Goal: Manage account settings

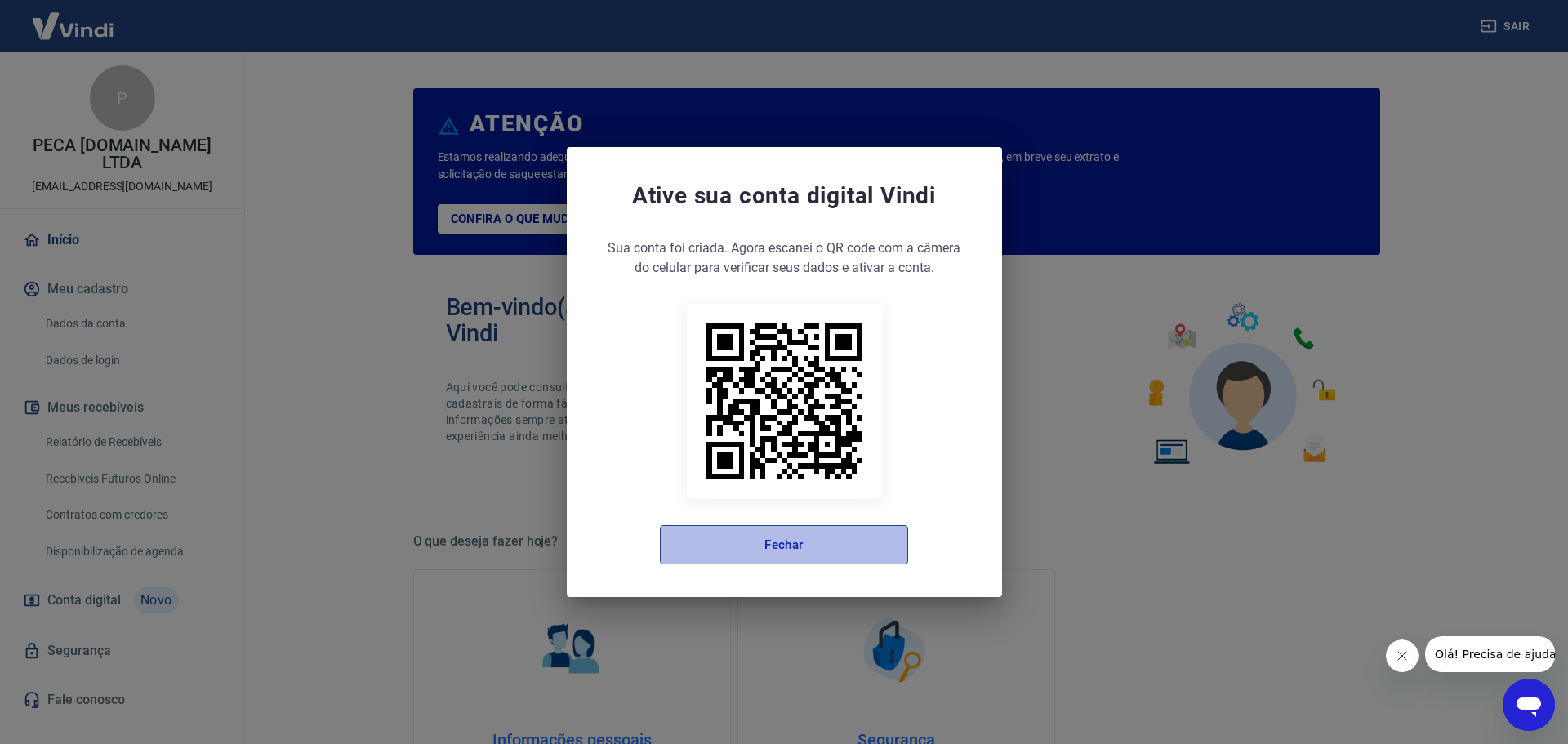
click at [770, 546] on button "Fechar" at bounding box center [784, 545] width 248 height 39
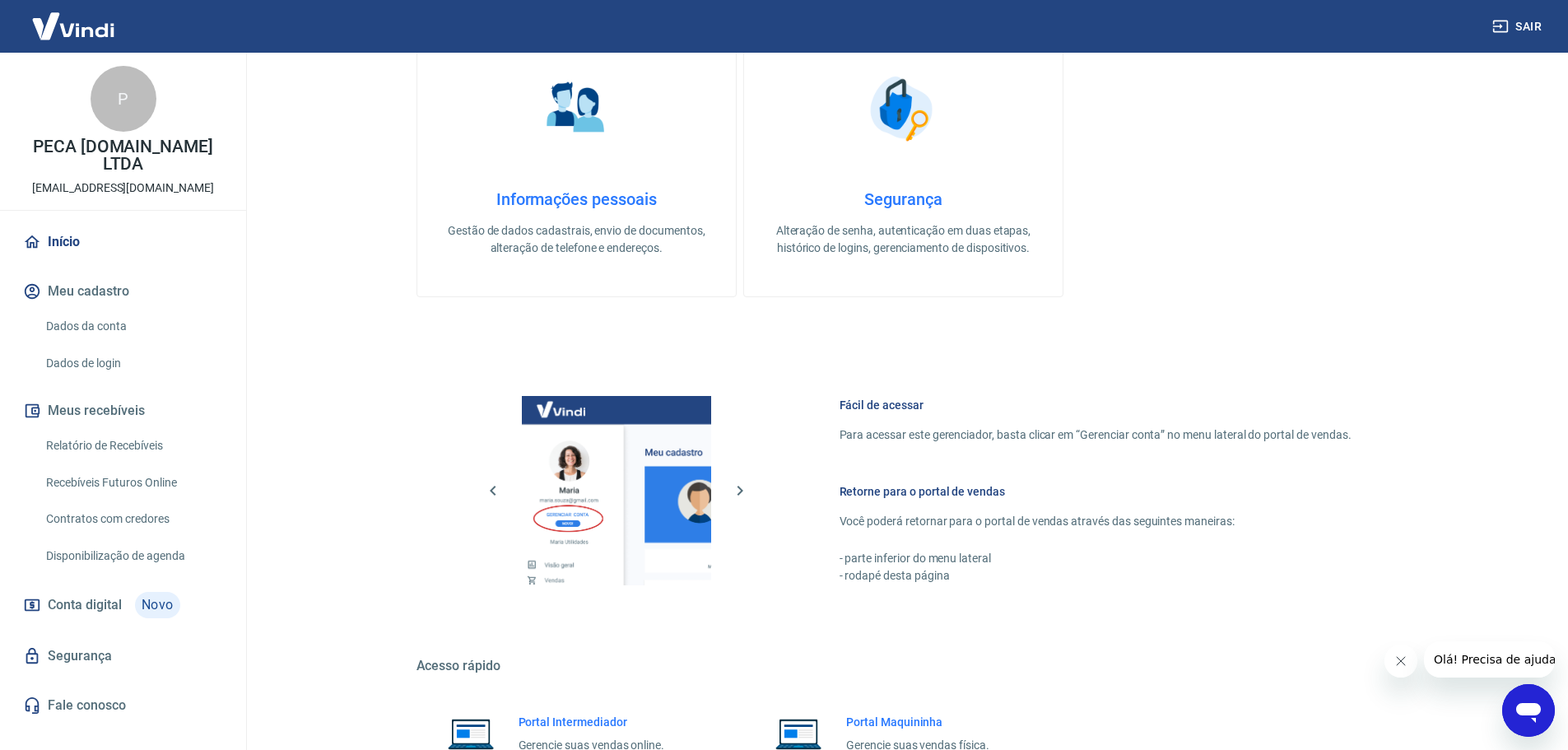
scroll to position [576, 0]
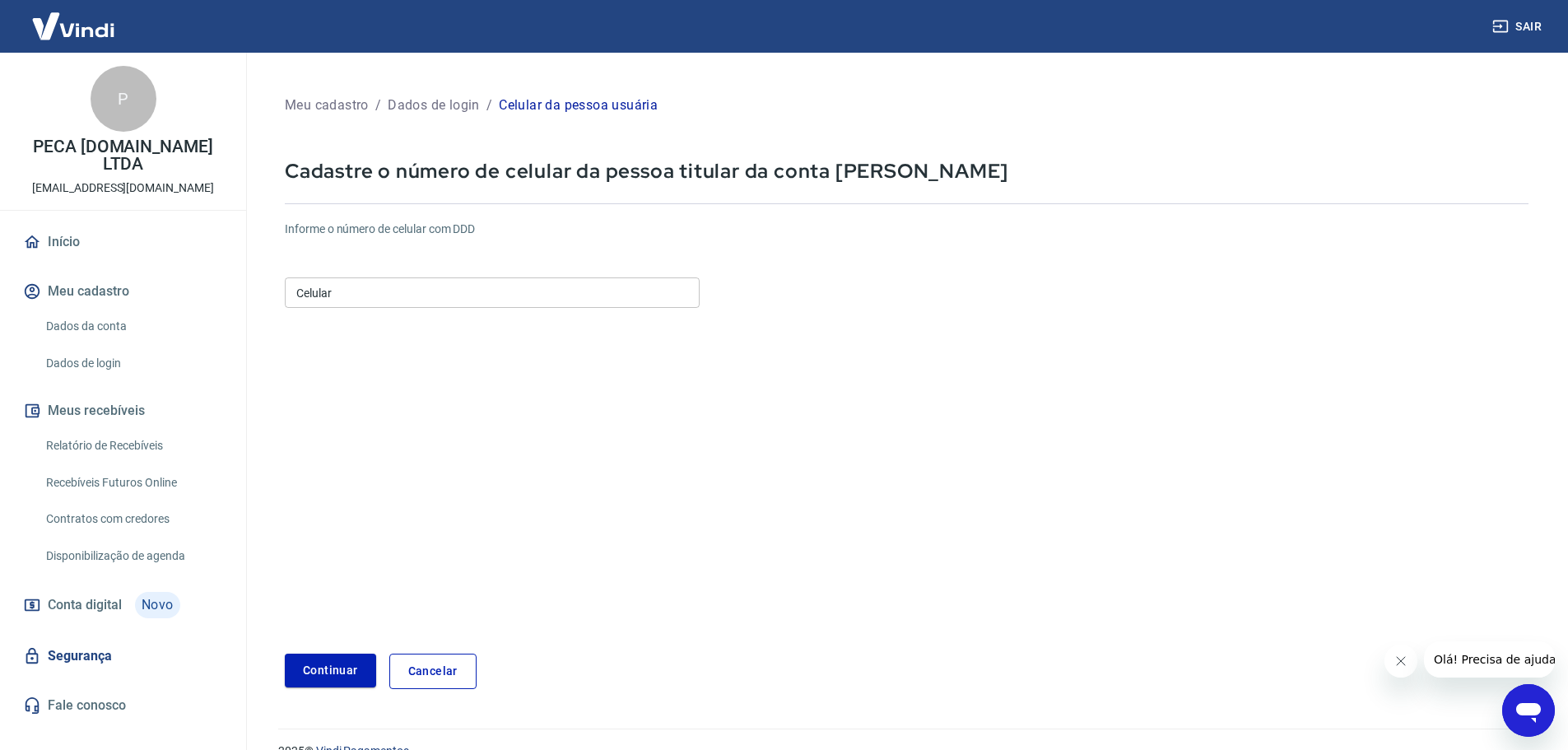
click at [329, 289] on input "Celular" at bounding box center [492, 293] width 415 height 31
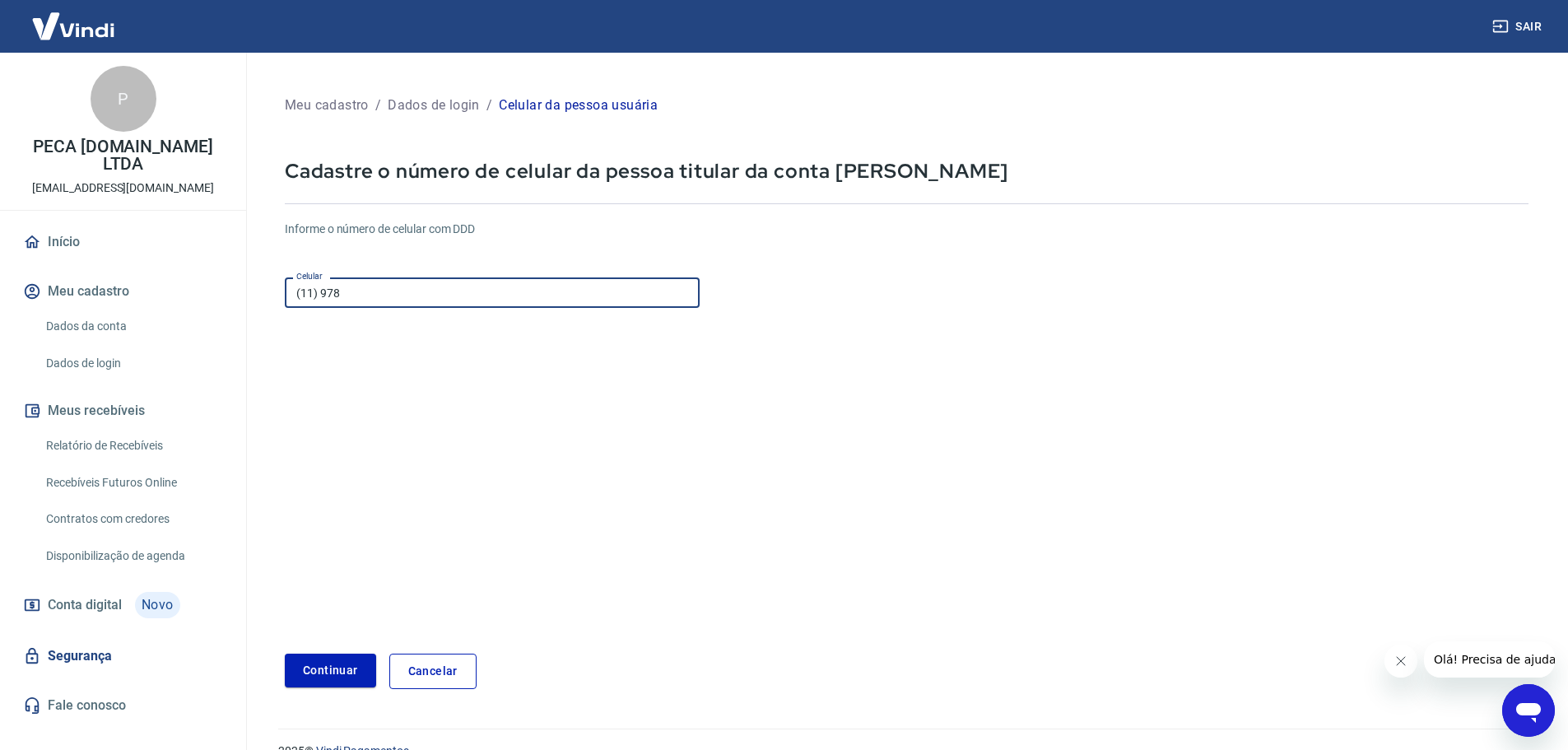
type input "[PHONE_NUMBER]"
click at [313, 676] on button "Continuar" at bounding box center [330, 671] width 92 height 33
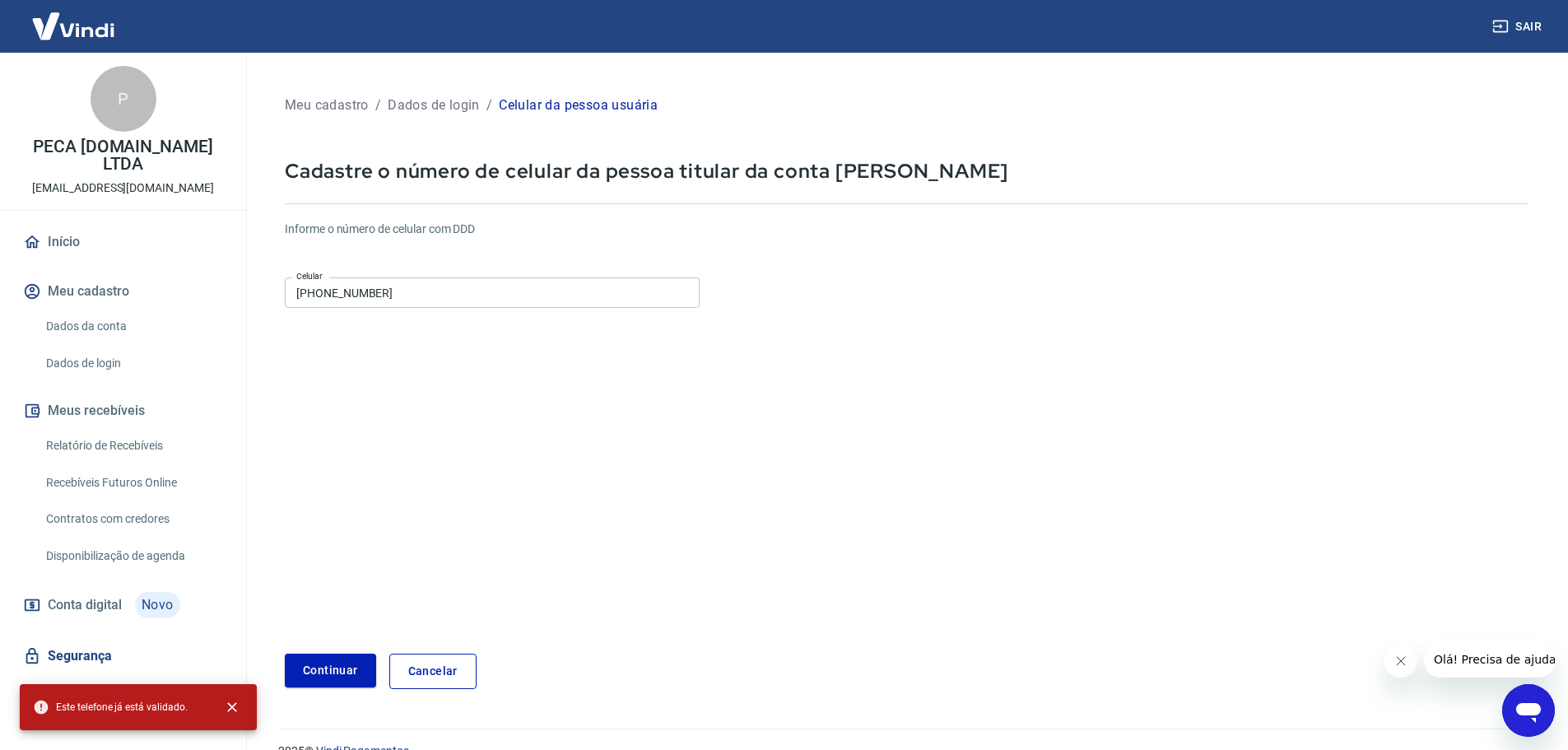
click at [397, 580] on form "Informe o número de celular com DDD Celular (11) 97828-4339 Celular Continuar C…" at bounding box center [906, 448] width 1243 height 481
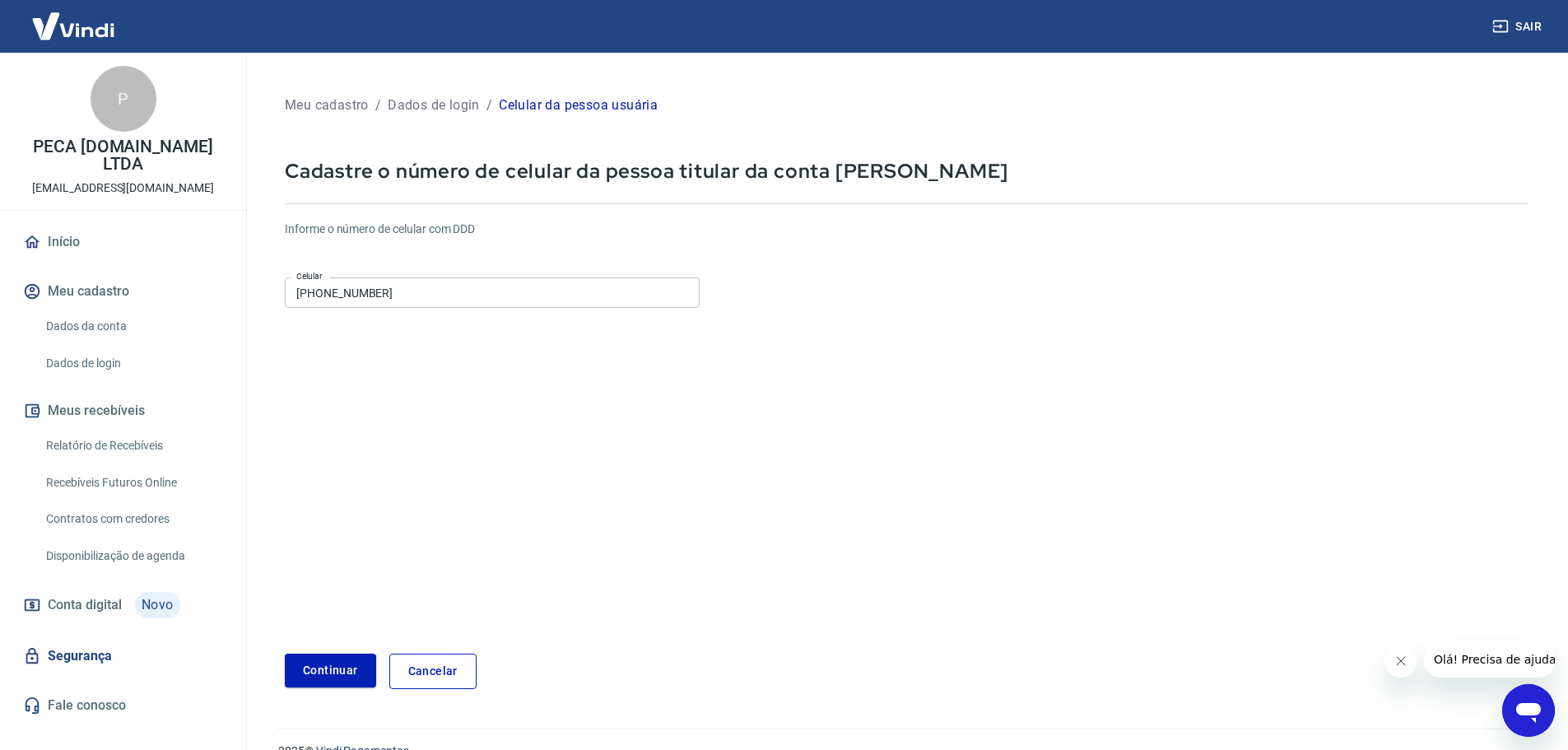
click at [444, 673] on link "Cancelar" at bounding box center [433, 672] width 87 height 35
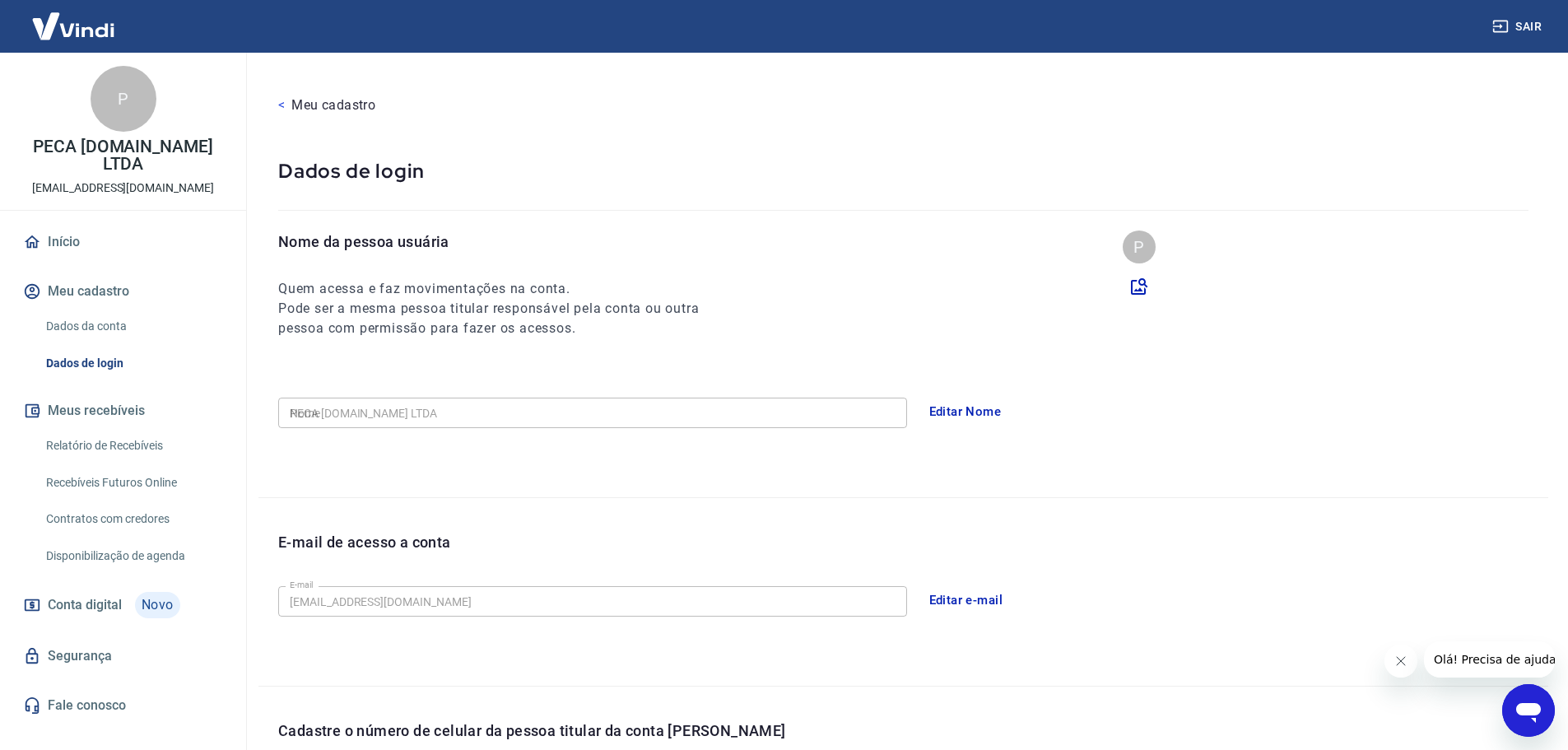
type input "(11) 97828-4339"
